Goal: Task Accomplishment & Management: Manage account settings

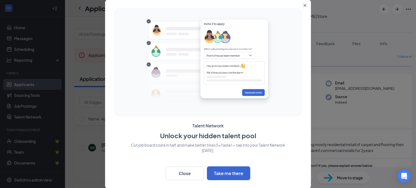
click at [304, 4] on icon "Close" at bounding box center [304, 5] width 3 height 3
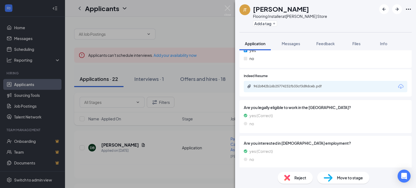
scroll to position [238, 0]
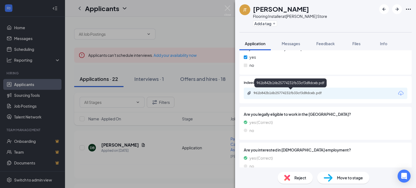
click at [288, 93] on div "961b842b16b25774231fb33cf3d8dceb.pdf" at bounding box center [291, 93] width 76 height 4
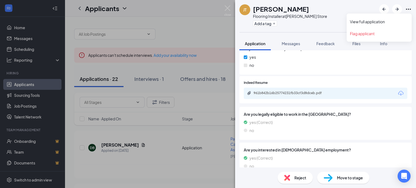
click at [408, 9] on icon "Ellipses" at bounding box center [407, 9] width 5 height 1
click at [391, 19] on link "View full application" at bounding box center [379, 21] width 58 height 5
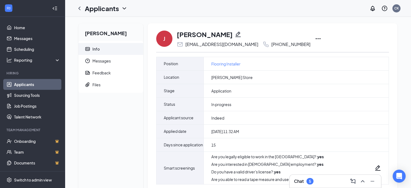
click at [315, 38] on icon "Ellipses" at bounding box center [318, 38] width 6 height 6
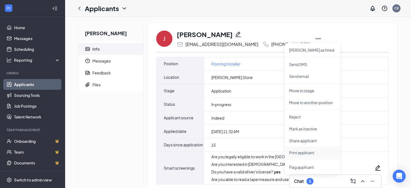
click at [307, 149] on li "Print applicant" at bounding box center [312, 153] width 55 height 12
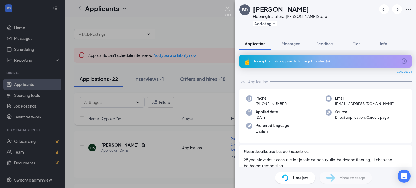
click at [226, 10] on img at bounding box center [227, 10] width 7 height 11
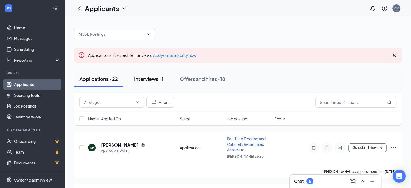
click at [148, 77] on div "Interviews · 1" at bounding box center [148, 78] width 29 height 7
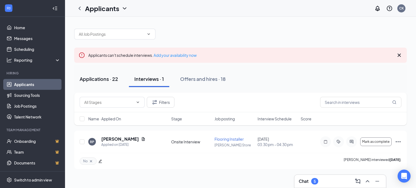
click at [107, 77] on div "Applications · 22" at bounding box center [99, 78] width 38 height 7
